Goal: Find specific page/section: Find specific page/section

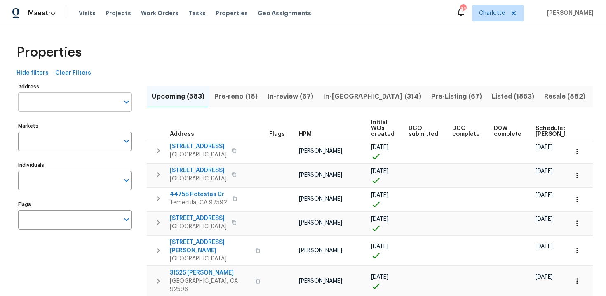
click at [79, 93] on input "Address" at bounding box center [68, 101] width 101 height 19
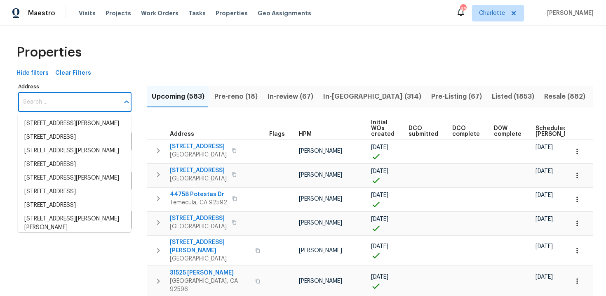
paste input "[STREET_ADDRESS]"
type input "[STREET_ADDRESS]"
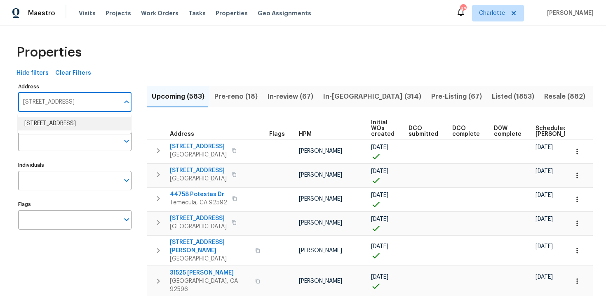
click at [77, 121] on li "[STREET_ADDRESS]" at bounding box center [74, 124] width 113 height 14
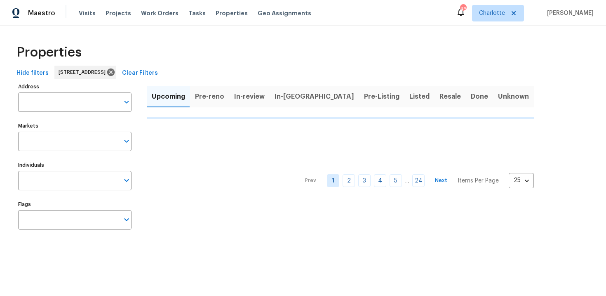
type input "[STREET_ADDRESS]"
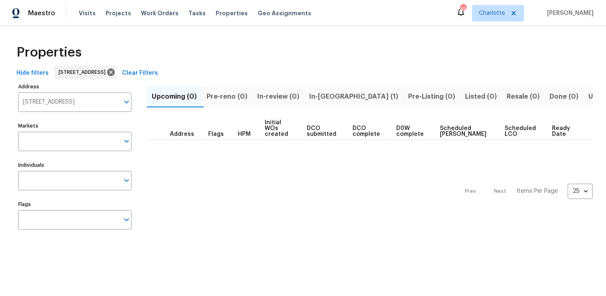
click at [333, 96] on span "In-[GEOGRAPHIC_DATA] (1)" at bounding box center [353, 97] width 89 height 12
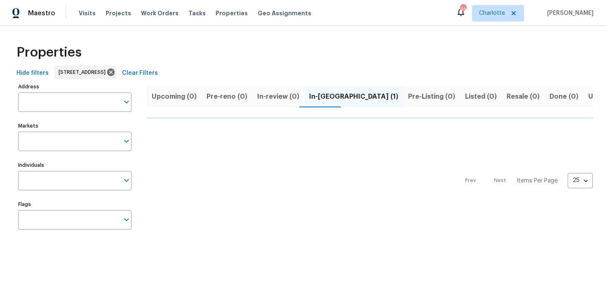
type input "[STREET_ADDRESS]"
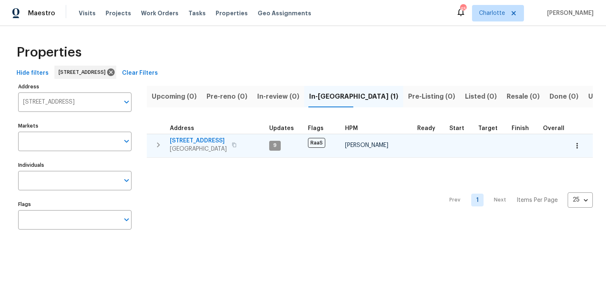
click at [259, 138] on div "[STREET_ADDRESS]" at bounding box center [216, 144] width 93 height 16
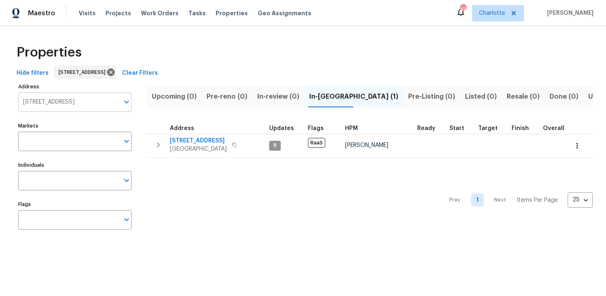
click at [63, 106] on input "[STREET_ADDRESS]" at bounding box center [68, 101] width 101 height 19
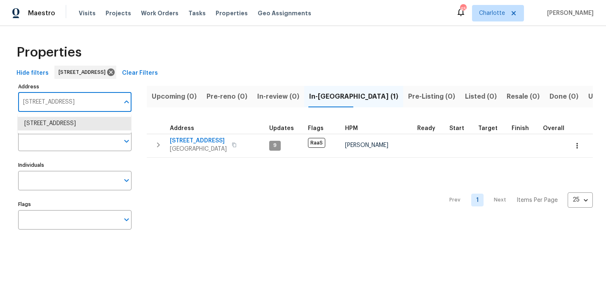
paste input "[STREET_ADDRESS]"
type input "[STREET_ADDRESS]"
click at [67, 120] on li "[STREET_ADDRESS]" at bounding box center [74, 124] width 113 height 14
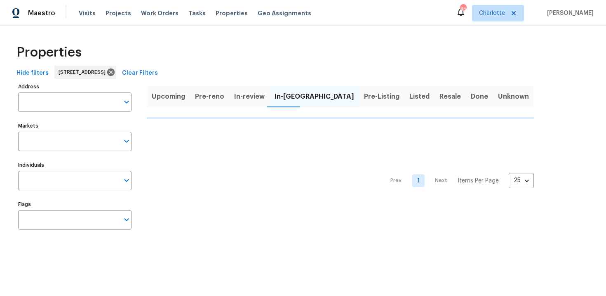
type input "[STREET_ADDRESS]"
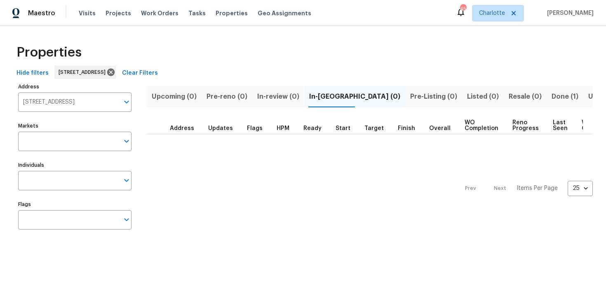
click at [552, 92] on span "Done (1)" at bounding box center [565, 97] width 27 height 12
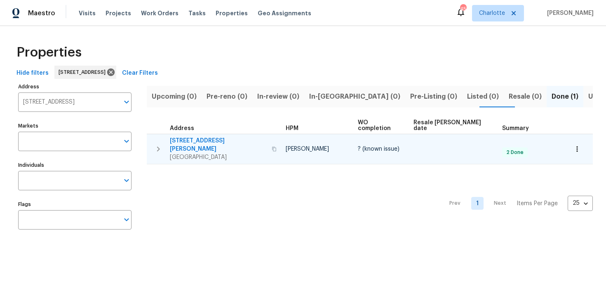
click at [260, 137] on div "[STREET_ADDRESS]" at bounding box center [224, 148] width 109 height 25
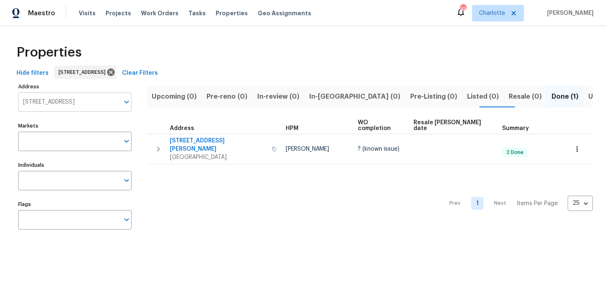
click at [74, 107] on input "[STREET_ADDRESS]" at bounding box center [68, 101] width 101 height 19
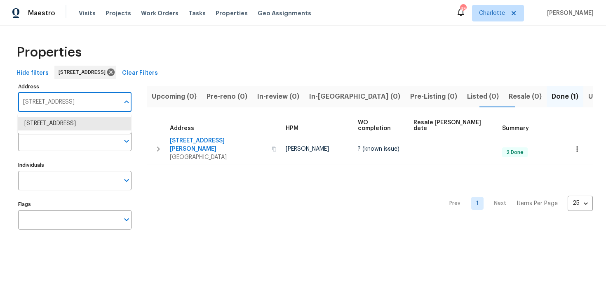
paste input "[STREET_ADDRESS]"
type input "[STREET_ADDRESS]"
click at [74, 130] on li "[STREET_ADDRESS]" at bounding box center [74, 124] width 113 height 14
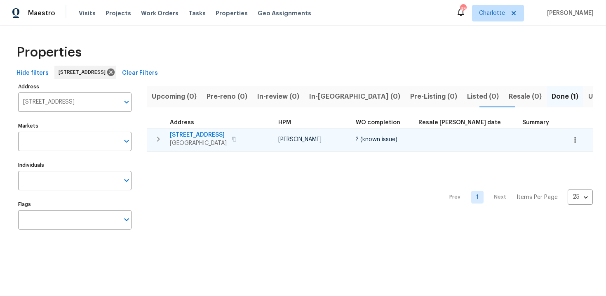
click at [242, 132] on div "[STREET_ADDRESS]" at bounding box center [216, 139] width 93 height 16
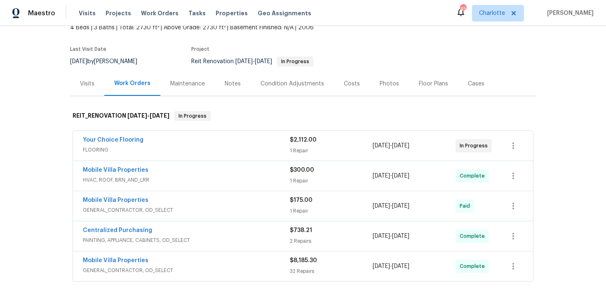
click at [344, 83] on div "Costs" at bounding box center [352, 84] width 16 height 8
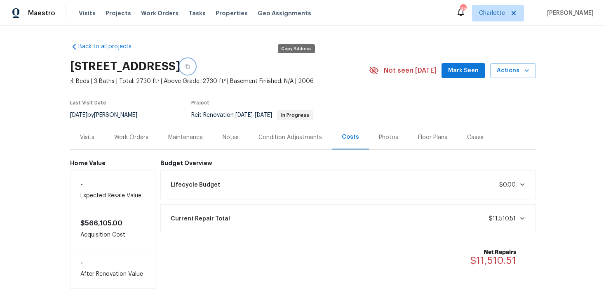
click at [195, 65] on button "button" at bounding box center [187, 66] width 15 height 15
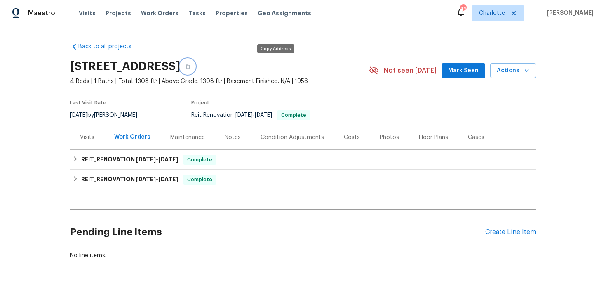
click at [195, 69] on button "button" at bounding box center [187, 66] width 15 height 15
click at [190, 65] on icon "button" at bounding box center [187, 66] width 5 height 5
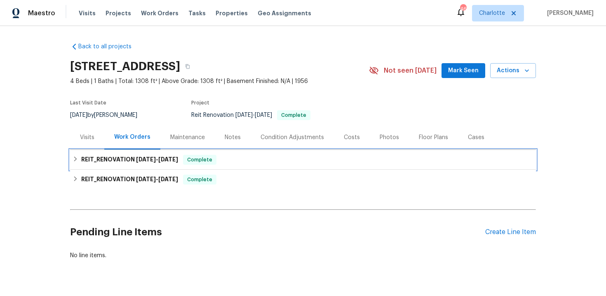
click at [267, 160] on div "REIT_RENOVATION 9/17/25 - 10/2/25 Complete" at bounding box center [303, 160] width 461 height 10
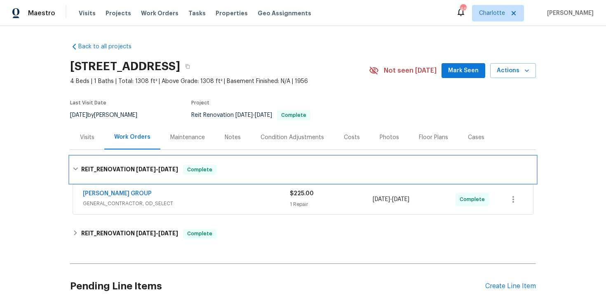
click at [267, 160] on div "REIT_RENOVATION 9/17/25 - 10/2/25 Complete" at bounding box center [303, 169] width 466 height 26
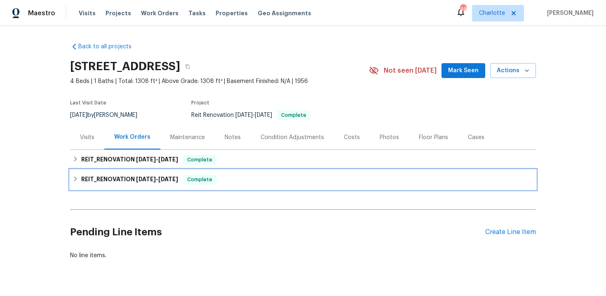
click at [262, 179] on div "REIT_RENOVATION 8/6/25 - 8/12/25 Complete" at bounding box center [303, 179] width 461 height 10
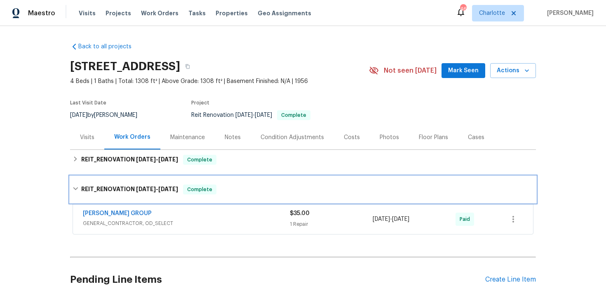
click at [262, 179] on div "REIT_RENOVATION 8/6/25 - 8/12/25 Complete" at bounding box center [303, 189] width 466 height 26
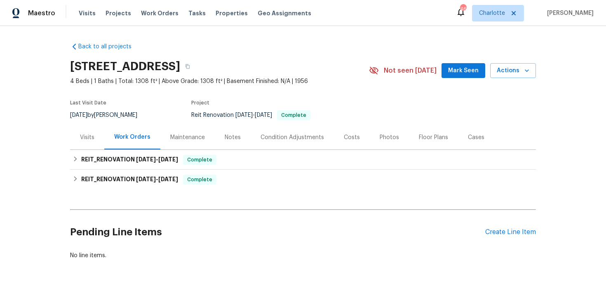
click at [350, 137] on div "Costs" at bounding box center [352, 137] width 16 height 8
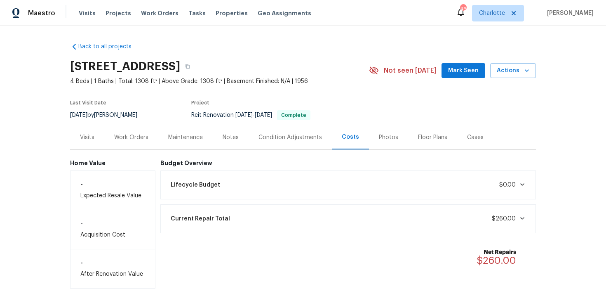
click at [135, 138] on div "Work Orders" at bounding box center [131, 137] width 34 height 8
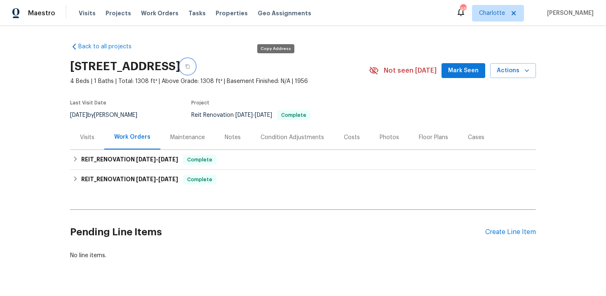
click at [190, 65] on icon "button" at bounding box center [187, 66] width 4 height 5
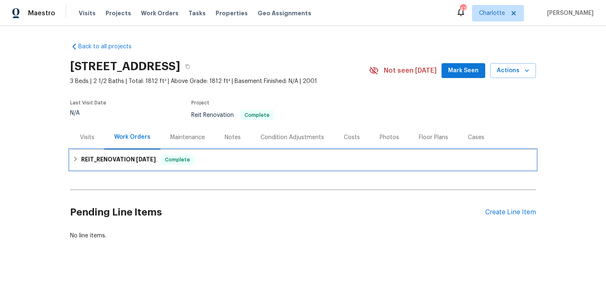
click at [218, 162] on div "REIT_RENOVATION 10/2/25 Complete" at bounding box center [303, 160] width 461 height 10
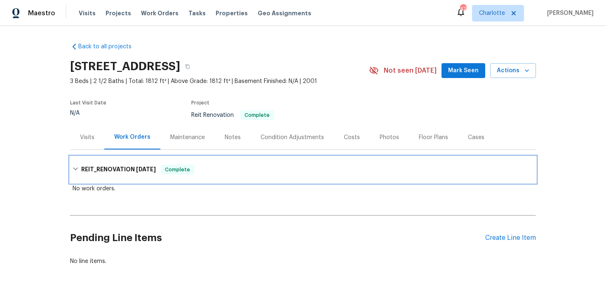
click at [237, 162] on div "REIT_RENOVATION 10/2/25 Complete" at bounding box center [303, 169] width 466 height 26
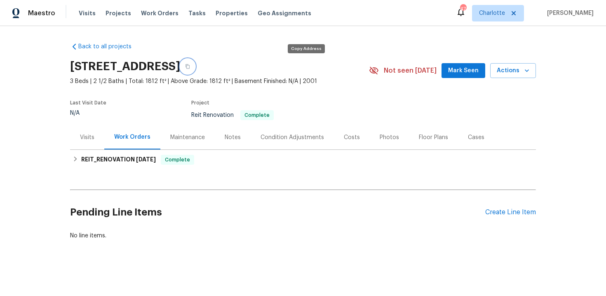
click at [190, 64] on icon "button" at bounding box center [187, 66] width 5 height 5
